Goal: Information Seeking & Learning: Learn about a topic

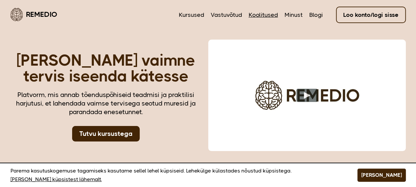
click at [257, 17] on link "Koolitused" at bounding box center [263, 15] width 29 height 9
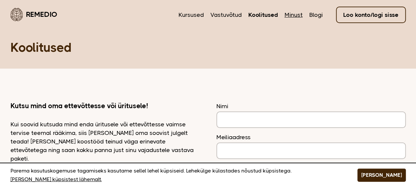
click at [293, 15] on link "Minust" at bounding box center [294, 15] width 18 height 9
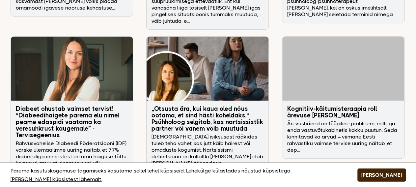
scroll to position [1440, 0]
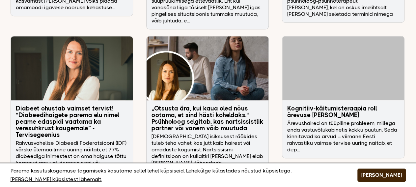
click at [220, 105] on h3 "„Otsusta ära, kui kaua oled nõus ootama, et sind hästi koheldaks.“ Psühholoog s…" at bounding box center [208, 118] width 112 height 26
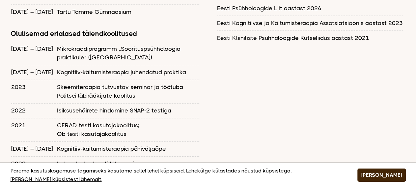
scroll to position [720, 0]
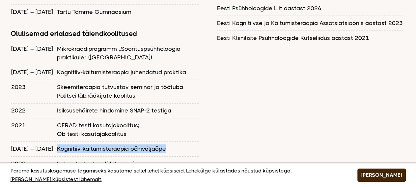
drag, startPoint x: 52, startPoint y: 128, endPoint x: 162, endPoint y: 137, distance: 110.5
click at [162, 137] on table "2024 – 2025 Mikrokraadiprogramm „Soorituspsühholoogia praktikule“ (Tartu Ülikoo…" at bounding box center [106, 163] width 190 height 245
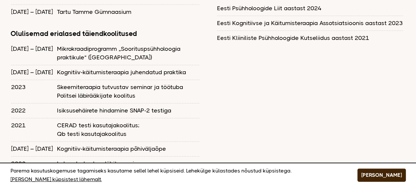
click at [182, 156] on td "Lahenduskeskne lühiteraapia; Pereteraapia algkoolitus; WAIS-III kasutajakoolitu…" at bounding box center [128, 184] width 142 height 57
